Goal: Communication & Community: Answer question/provide support

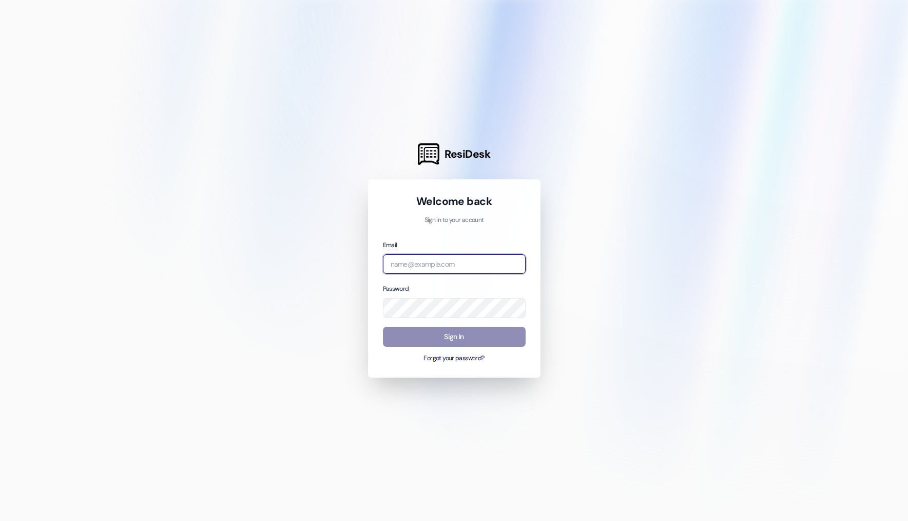
type input "[PERSON_NAME][EMAIL_ADDRESS][DOMAIN_NAME]"
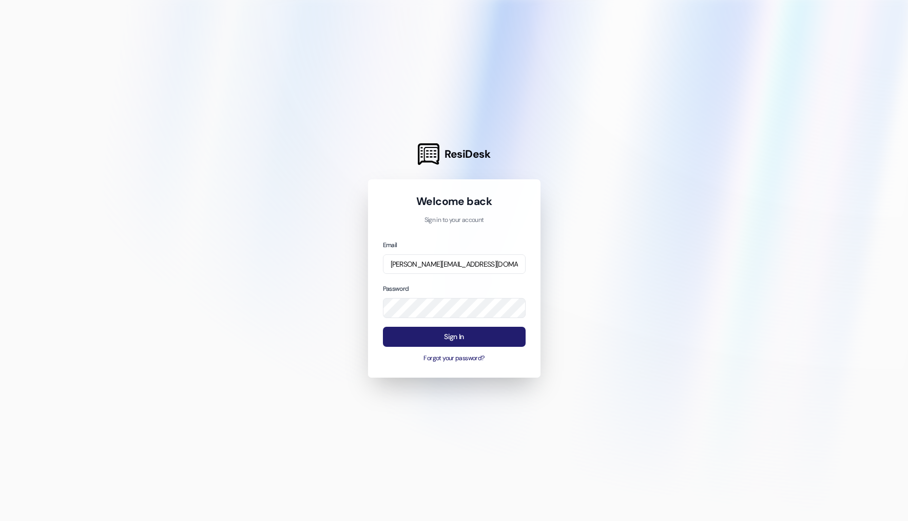
click at [493, 340] on button "Sign In" at bounding box center [454, 337] width 143 height 20
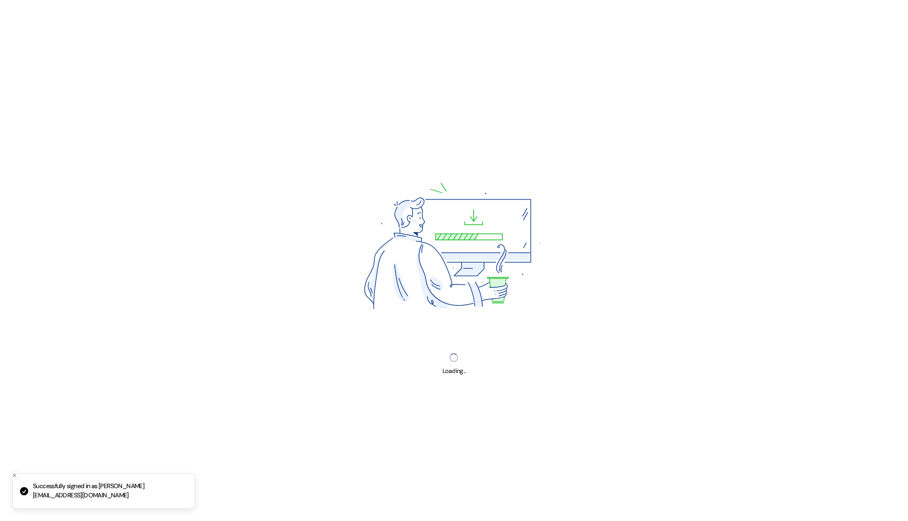
click at [493, 339] on div "Loading..." at bounding box center [454, 260] width 908 height 521
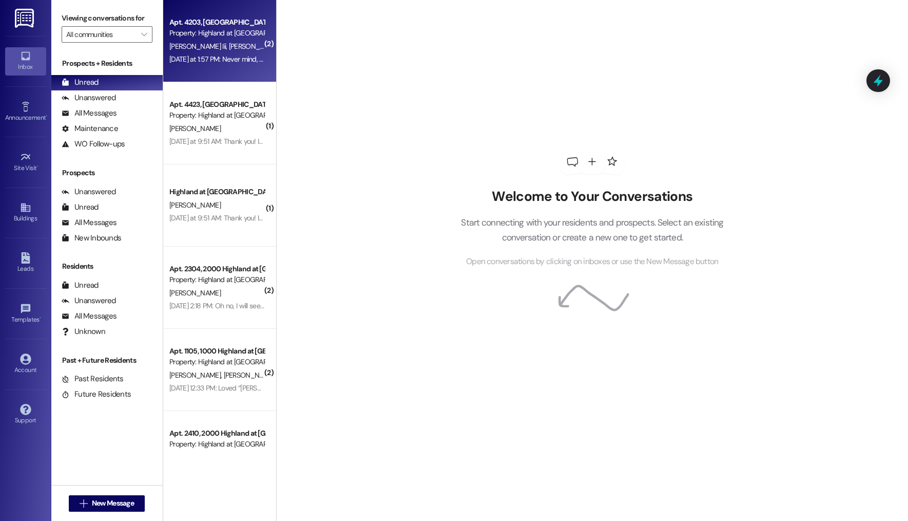
click at [228, 75] on div "Apt. 4203, [GEOGRAPHIC_DATA] at [GEOGRAPHIC_DATA] Property: [GEOGRAPHIC_DATA] a…" at bounding box center [219, 41] width 113 height 82
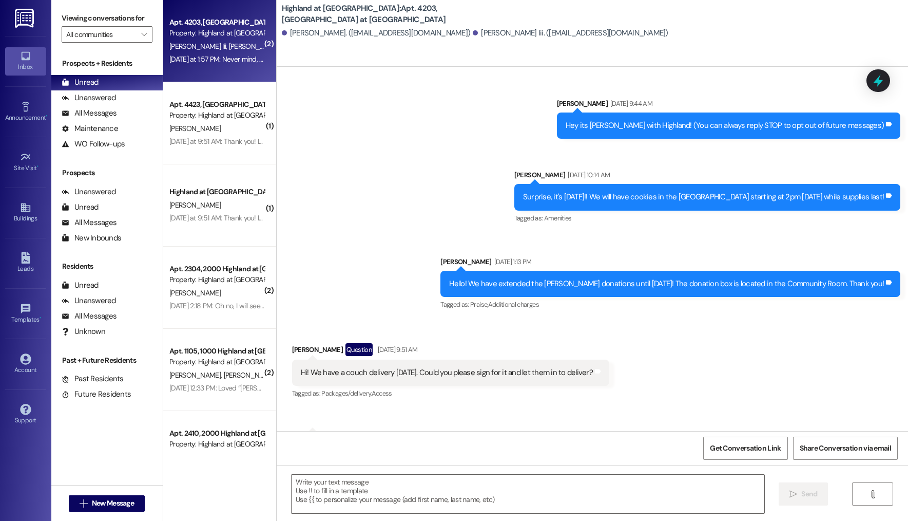
scroll to position [14874, 0]
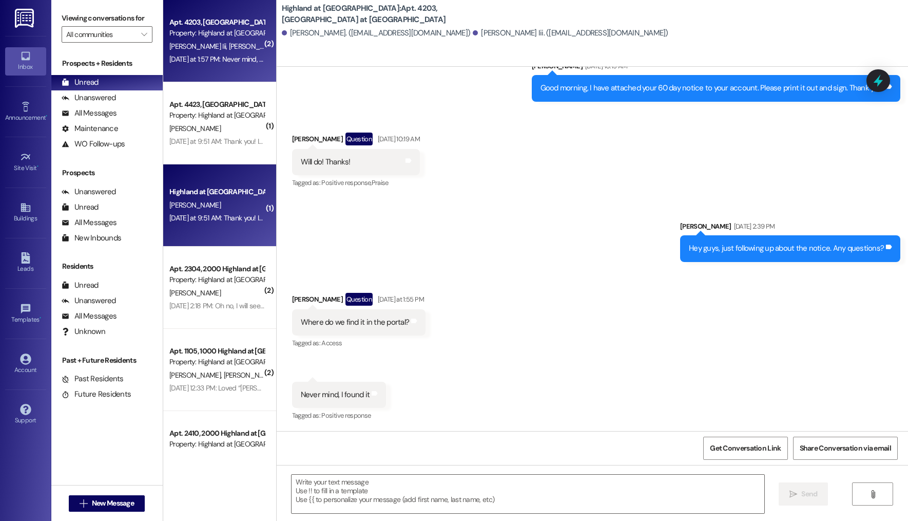
click at [200, 170] on div "Highland at [GEOGRAPHIC_DATA] [PERSON_NAME] [DATE] at 9:51 AM: Thank you! I wil…" at bounding box center [219, 205] width 113 height 82
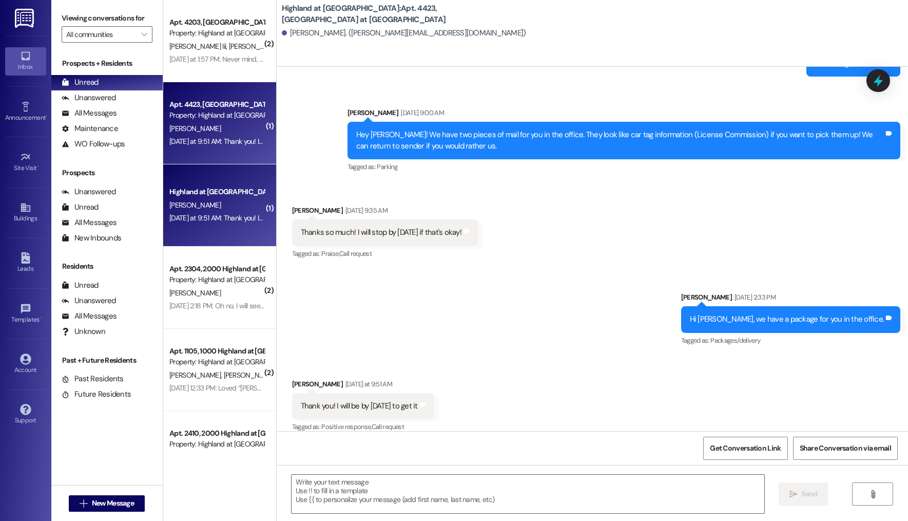
scroll to position [1073, 0]
